Goal: Transaction & Acquisition: Subscribe to service/newsletter

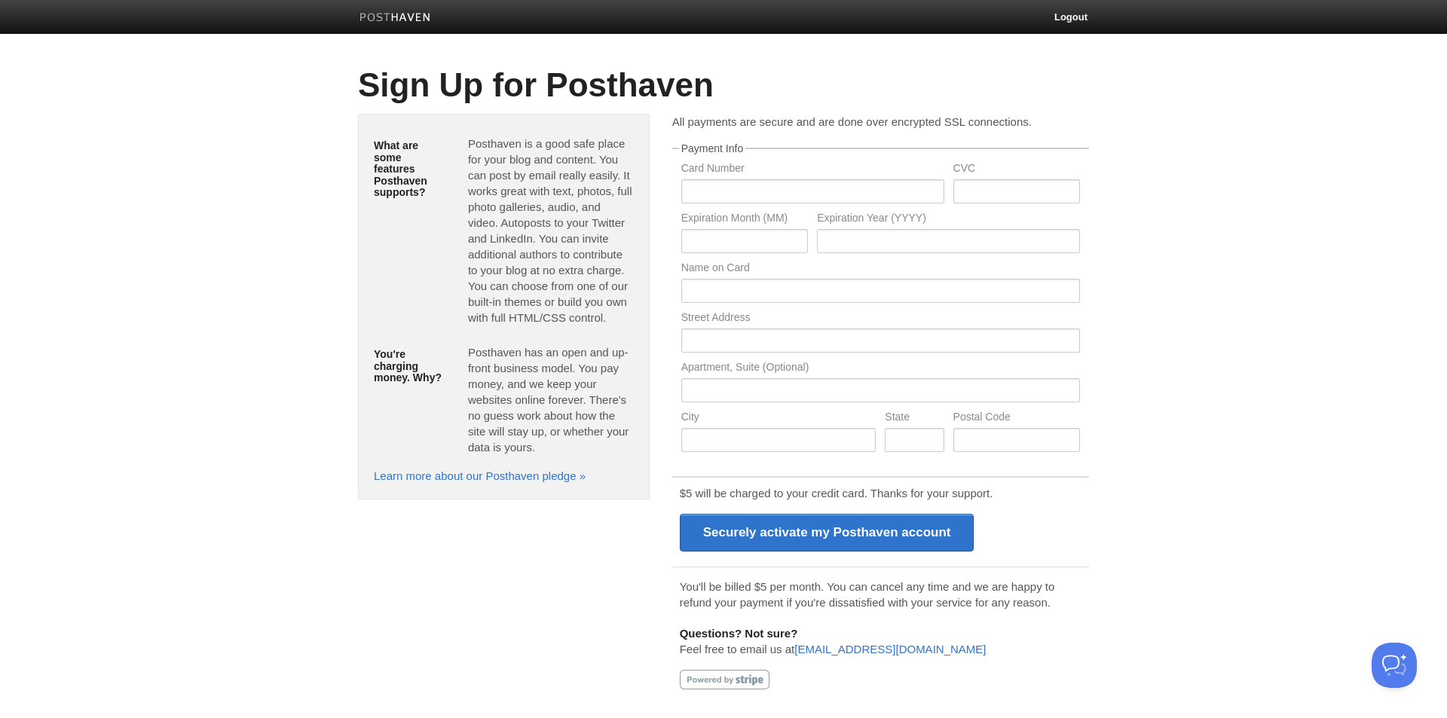
click at [425, 21] on img at bounding box center [396, 18] width 72 height 11
